Goal: Use online tool/utility: Utilize a website feature to perform a specific function

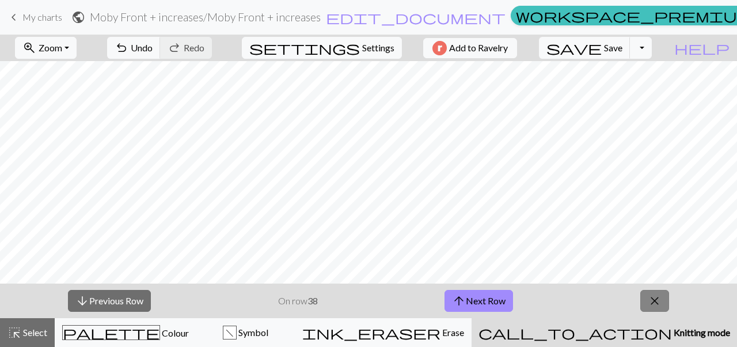
click at [660, 296] on span "close" at bounding box center [655, 301] width 14 height 16
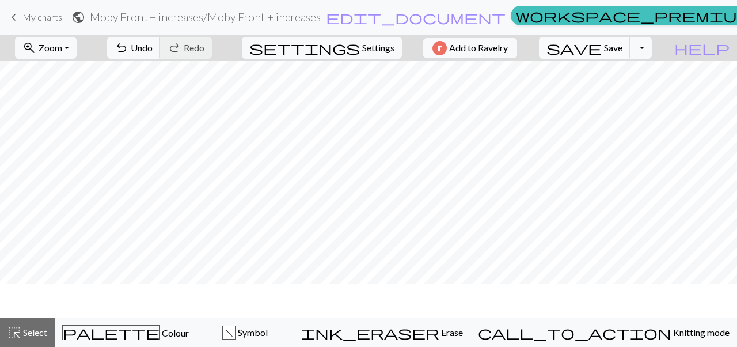
click at [623, 42] on span "Save" at bounding box center [613, 47] width 18 height 11
click at [621, 50] on div "Oh no! The chart couldn't be saved this time. Here are some things you can try …" at bounding box center [368, 109] width 737 height 219
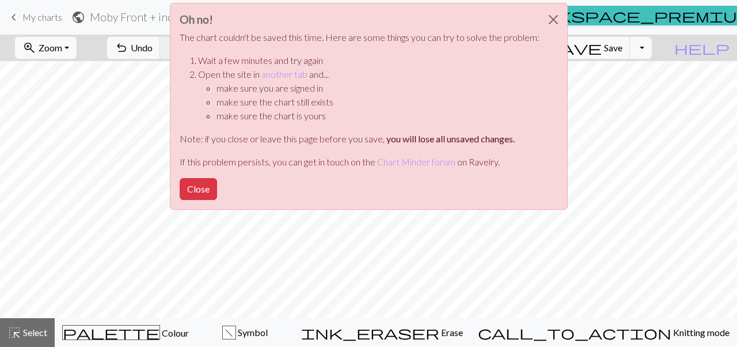
click at [276, 80] on li "Open the site in another tab and... make sure you are signed in make sure the c…" at bounding box center [369, 94] width 342 height 55
click at [276, 73] on link "another tab" at bounding box center [285, 74] width 46 height 11
click at [206, 184] on button "Close" at bounding box center [198, 189] width 37 height 22
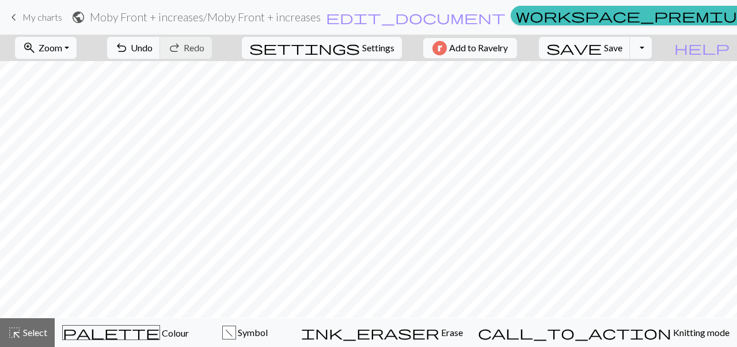
scroll to position [1, 0]
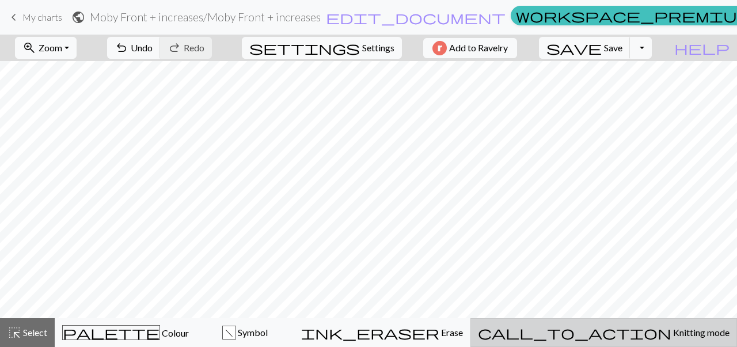
click at [672, 330] on span "Knitting mode" at bounding box center [701, 332] width 58 height 11
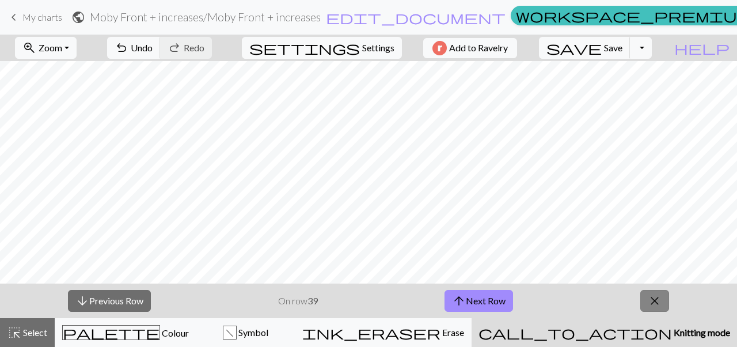
click at [648, 301] on button "close" at bounding box center [655, 301] width 29 height 22
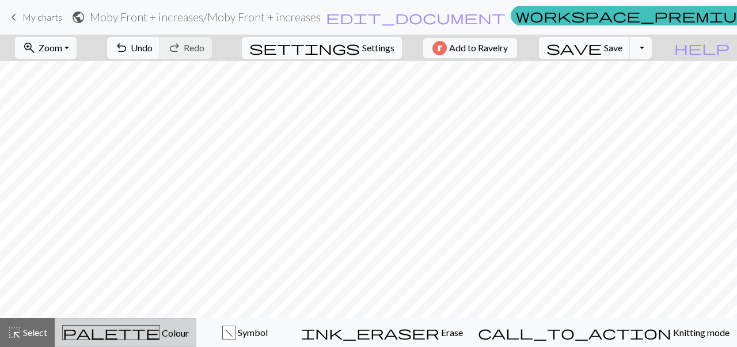
click at [169, 339] on div "palette Colour Colour" at bounding box center [125, 332] width 127 height 15
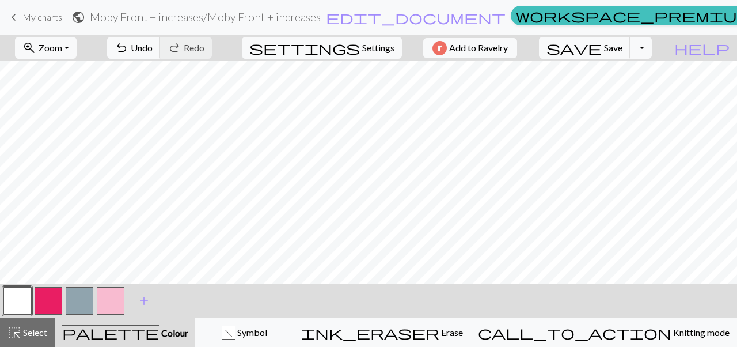
click at [110, 308] on button "button" at bounding box center [111, 301] width 28 height 28
click at [47, 300] on button "button" at bounding box center [49, 301] width 28 height 28
click at [110, 300] on button "button" at bounding box center [111, 301] width 28 height 28
click at [49, 301] on button "button" at bounding box center [49, 301] width 28 height 28
click at [117, 307] on button "button" at bounding box center [111, 301] width 28 height 28
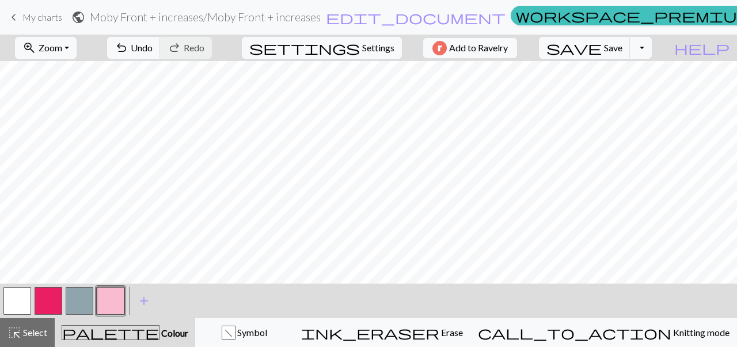
click at [54, 309] on button "button" at bounding box center [49, 301] width 28 height 28
click at [111, 305] on button "button" at bounding box center [111, 301] width 28 height 28
click at [630, 60] on div "save Save Save Toggle Dropdown file_copy Save a copy save_alt Download" at bounding box center [596, 48] width 130 height 27
click at [629, 54] on button "save Save Save" at bounding box center [585, 48] width 92 height 22
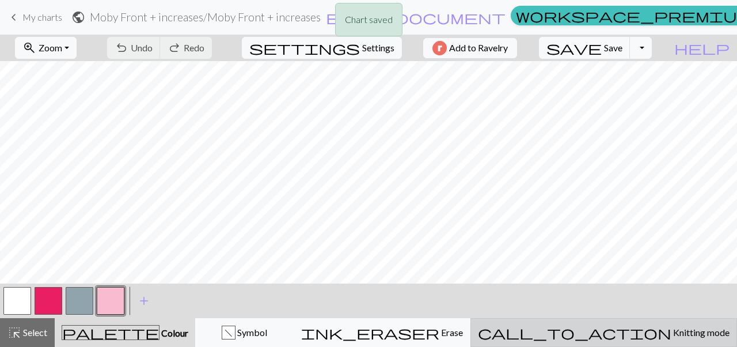
click at [672, 336] on span "Knitting mode" at bounding box center [701, 332] width 58 height 11
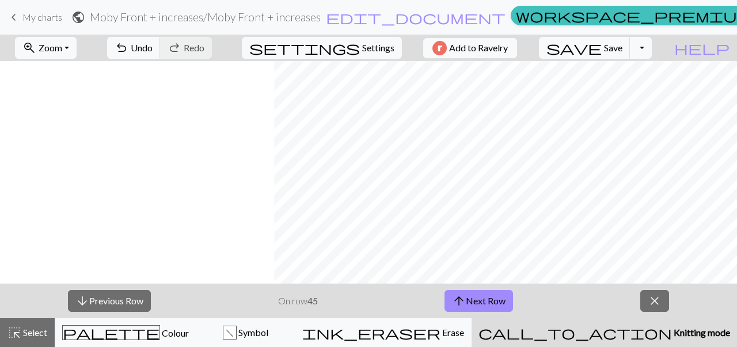
scroll to position [0, 274]
click at [203, 308] on div "arrow_downward Previous Row On row 45 arrow_upward Next Row close" at bounding box center [368, 300] width 737 height 35
click at [403, 299] on div "arrow_downward Previous Row On row 45 arrow_upward Next Row close" at bounding box center [368, 300] width 737 height 35
click at [598, 324] on button "call_to_action Knitting mode Knitting mode" at bounding box center [605, 332] width 266 height 29
